Goal: Task Accomplishment & Management: Use online tool/utility

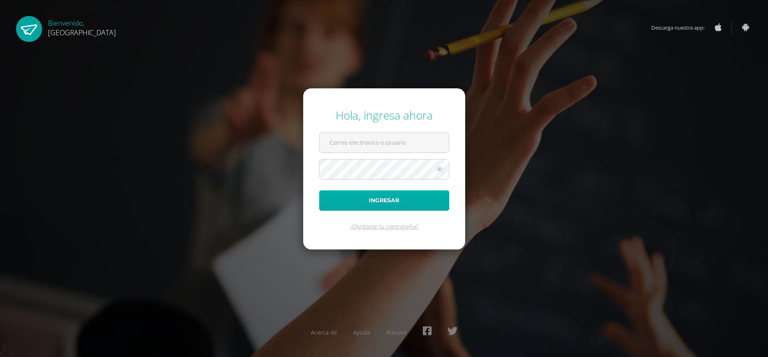
type input "[EMAIL_ADDRESS][DOMAIN_NAME]"
click at [375, 200] on button "Ingresar" at bounding box center [384, 200] width 130 height 20
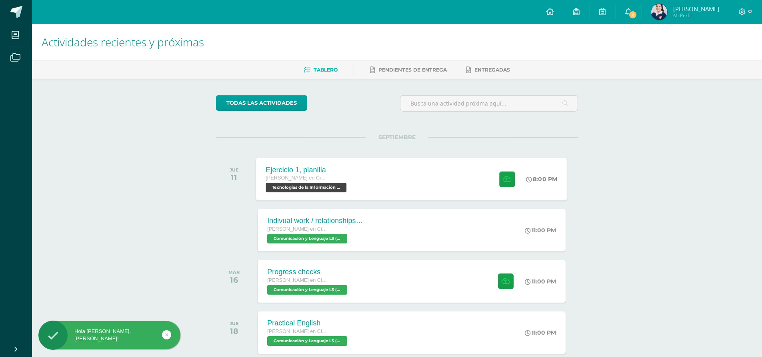
click at [447, 179] on div "Ejercicio 1, planilla [PERSON_NAME] en Ciencias y Letras Tecnologías de la Info…" at bounding box center [411, 179] width 311 height 43
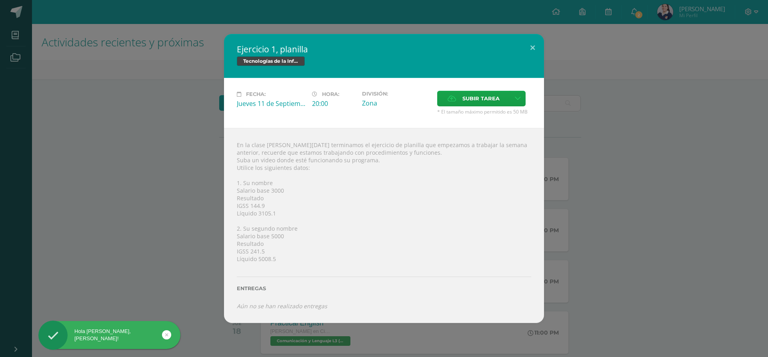
drag, startPoint x: 332, startPoint y: 192, endPoint x: 335, endPoint y: 219, distance: 27.4
click at [335, 219] on div "En la clase de hoy terminamos el ejercicio de planilla que empezamos a trabajar…" at bounding box center [384, 225] width 320 height 195
